Goal: Task Accomplishment & Management: Use online tool/utility

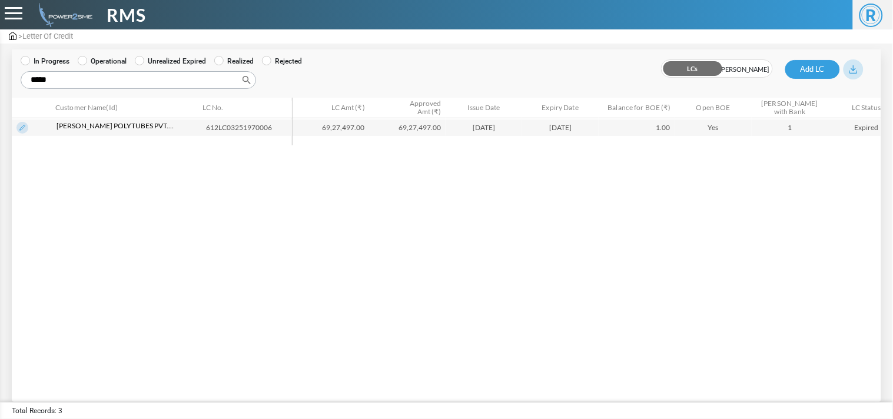
click at [19, 130] on img at bounding box center [22, 128] width 12 height 12
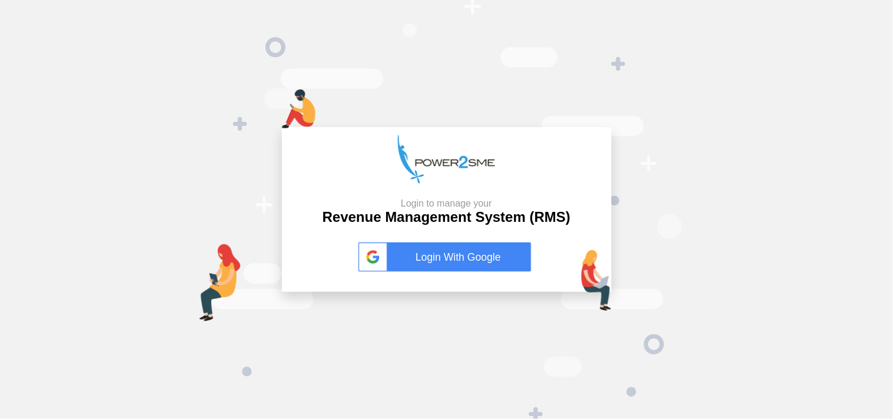
click at [449, 263] on link "Login With Google" at bounding box center [447, 257] width 177 height 29
